Goal: Browse casually

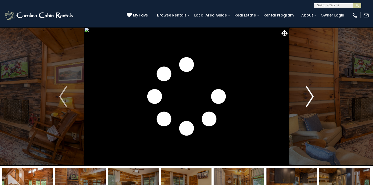
click at [305, 95] on button "Next" at bounding box center [310, 96] width 42 height 139
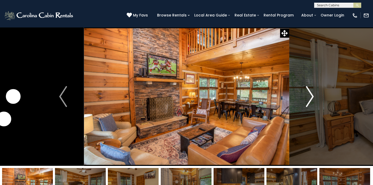
click at [305, 94] on button "Next" at bounding box center [310, 96] width 42 height 139
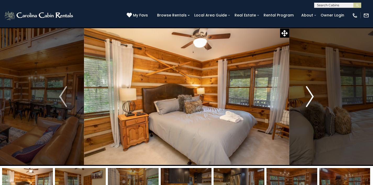
click at [305, 94] on button "Next" at bounding box center [310, 96] width 42 height 139
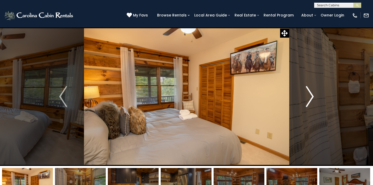
click at [305, 94] on button "Next" at bounding box center [310, 96] width 42 height 139
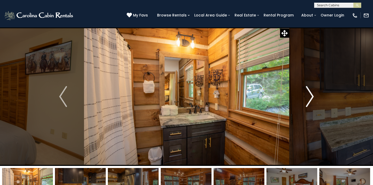
click at [305, 94] on button "Next" at bounding box center [310, 96] width 42 height 139
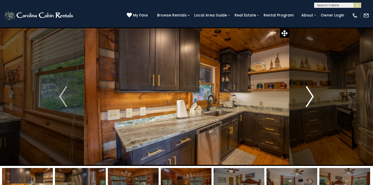
click at [305, 94] on button "Next" at bounding box center [310, 96] width 42 height 139
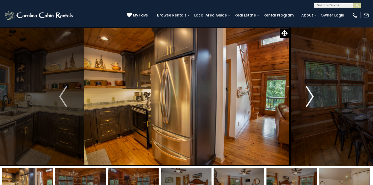
click at [305, 94] on button "Next" at bounding box center [310, 96] width 42 height 139
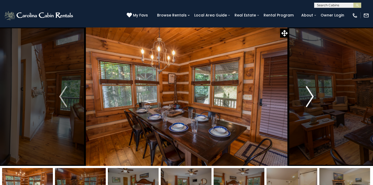
click at [305, 94] on button "Next" at bounding box center [310, 96] width 42 height 139
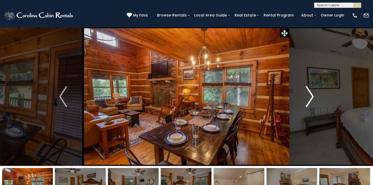
click at [305, 94] on button "Next" at bounding box center [310, 96] width 42 height 139
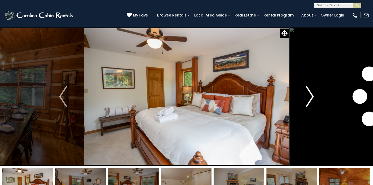
click at [305, 94] on button "Next" at bounding box center [310, 96] width 42 height 139
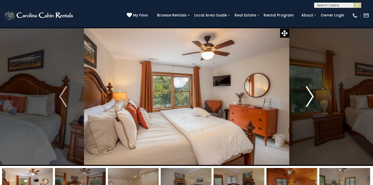
click at [305, 94] on button "Next" at bounding box center [310, 96] width 42 height 139
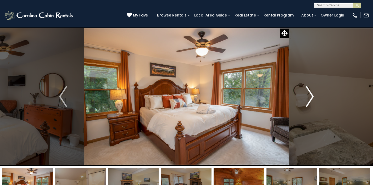
click at [305, 94] on button "Next" at bounding box center [310, 96] width 42 height 139
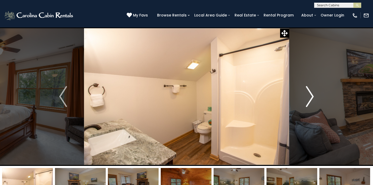
click at [305, 94] on button "Next" at bounding box center [310, 96] width 42 height 139
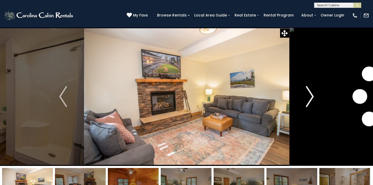
click at [305, 94] on button "Next" at bounding box center [310, 96] width 42 height 139
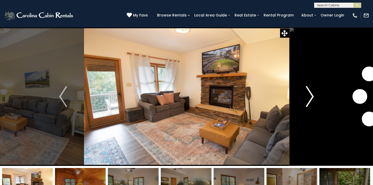
click at [305, 94] on button "Next" at bounding box center [310, 96] width 42 height 139
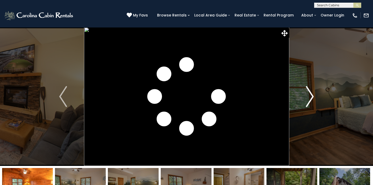
click at [305, 94] on button "Next" at bounding box center [310, 96] width 42 height 139
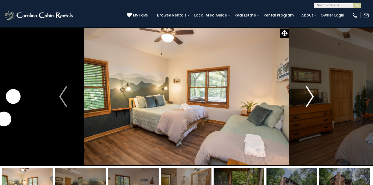
click at [305, 94] on button "Next" at bounding box center [310, 96] width 42 height 139
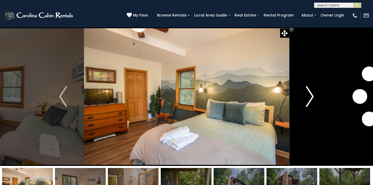
click at [305, 94] on button "Next" at bounding box center [310, 96] width 42 height 139
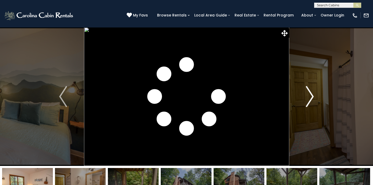
click at [305, 94] on button "Next" at bounding box center [310, 96] width 42 height 139
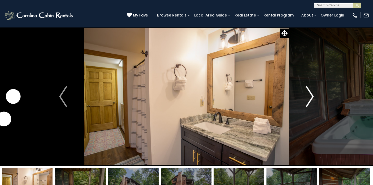
click at [305, 94] on button "Next" at bounding box center [310, 96] width 42 height 139
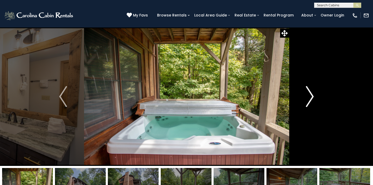
click at [305, 94] on button "Next" at bounding box center [310, 96] width 42 height 139
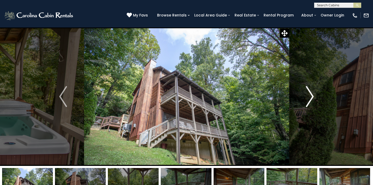
click at [305, 94] on button "Next" at bounding box center [310, 96] width 42 height 139
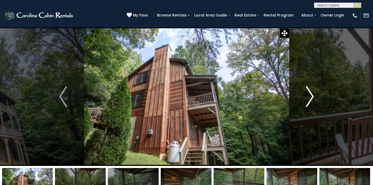
click at [305, 94] on button "Next" at bounding box center [310, 96] width 42 height 139
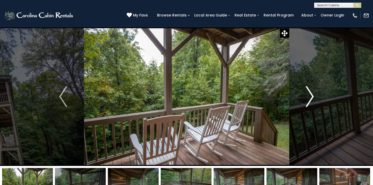
click at [305, 94] on button "Next" at bounding box center [310, 96] width 42 height 139
